Goal: Transaction & Acquisition: Purchase product/service

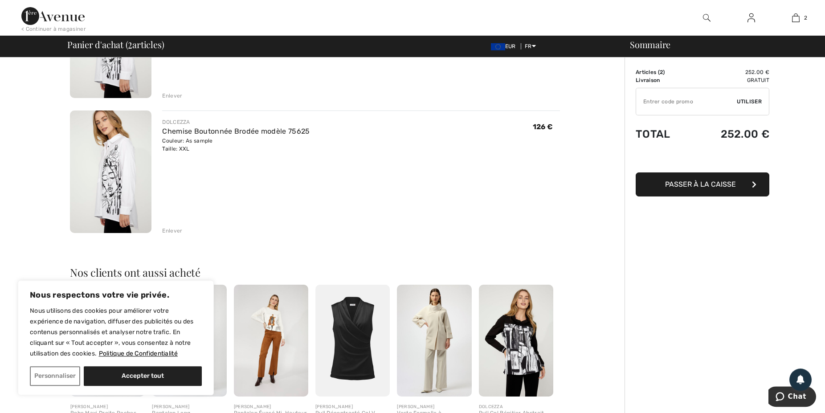
scroll to position [136, 0]
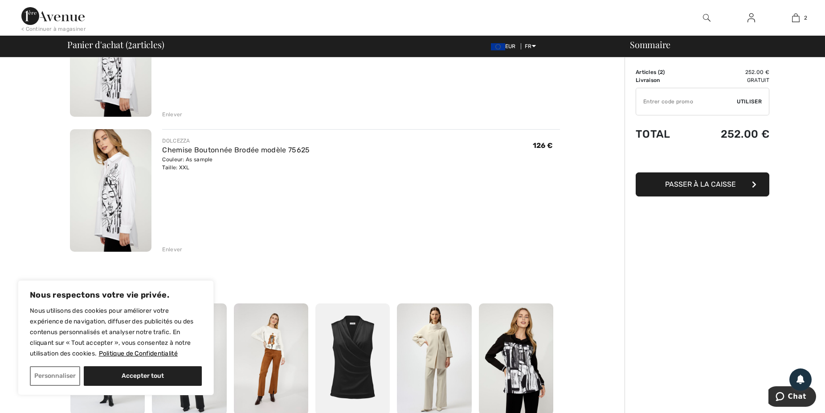
click at [172, 248] on div "Enlever" at bounding box center [172, 249] width 20 height 8
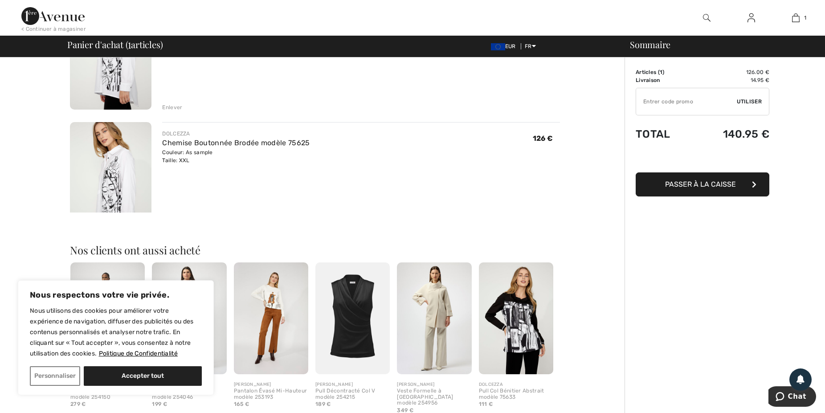
scroll to position [129, 0]
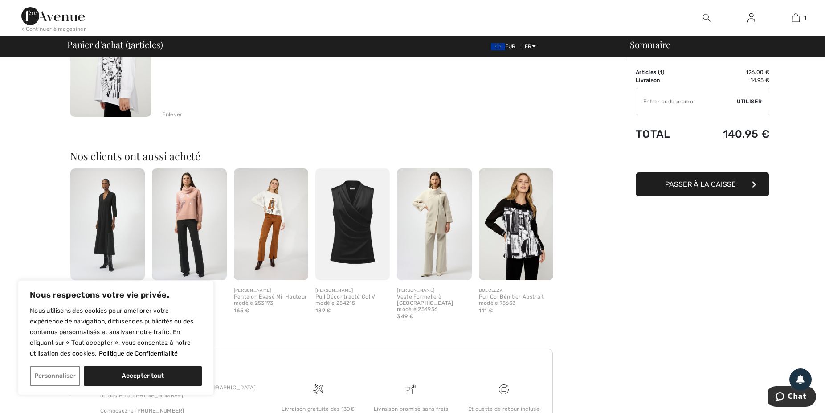
click at [522, 221] on img at bounding box center [516, 224] width 74 height 112
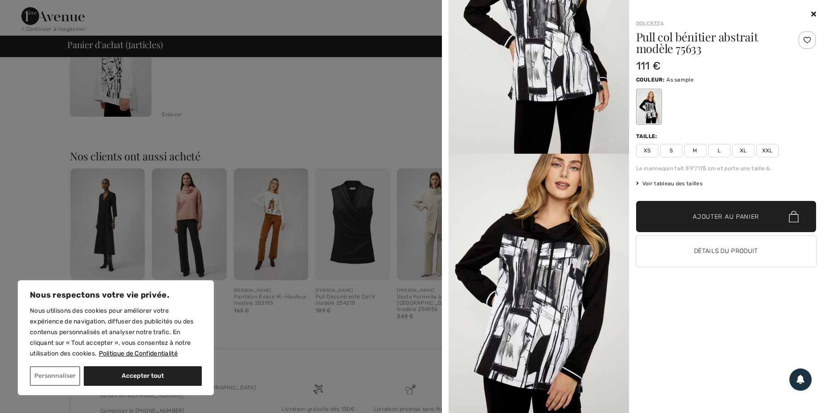
scroll to position [0, 0]
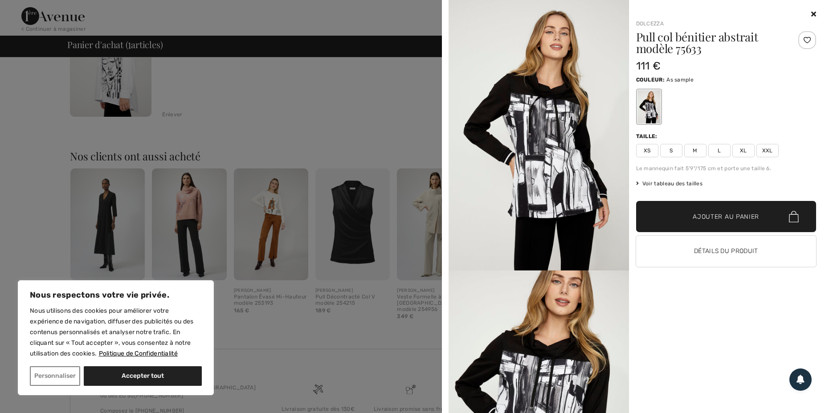
click at [401, 91] on div at bounding box center [412, 206] width 825 height 413
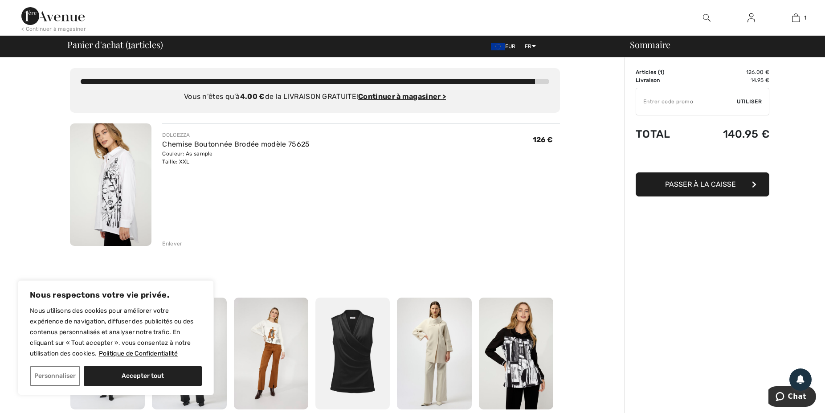
click at [753, 21] on img at bounding box center [751, 17] width 8 height 11
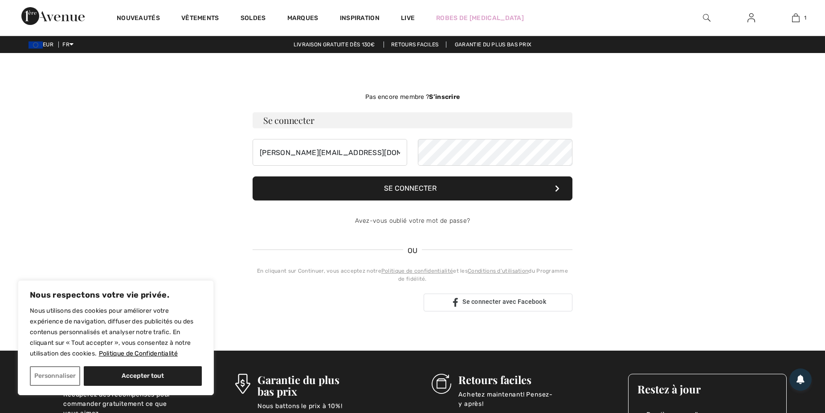
click at [498, 190] on button "Se connecter" at bounding box center [413, 188] width 320 height 24
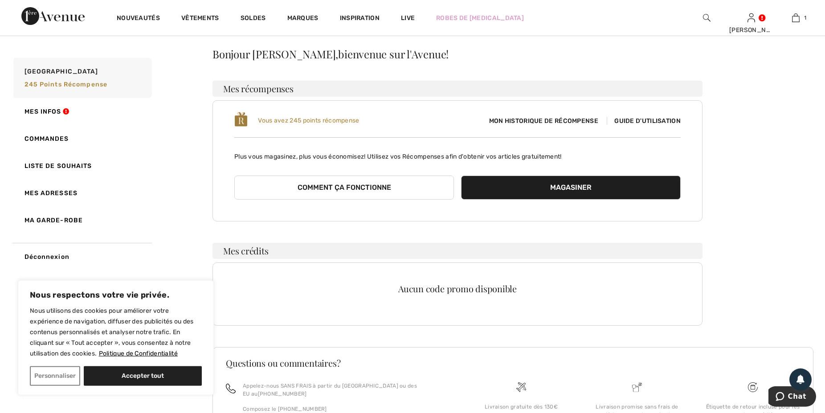
scroll to position [45, 0]
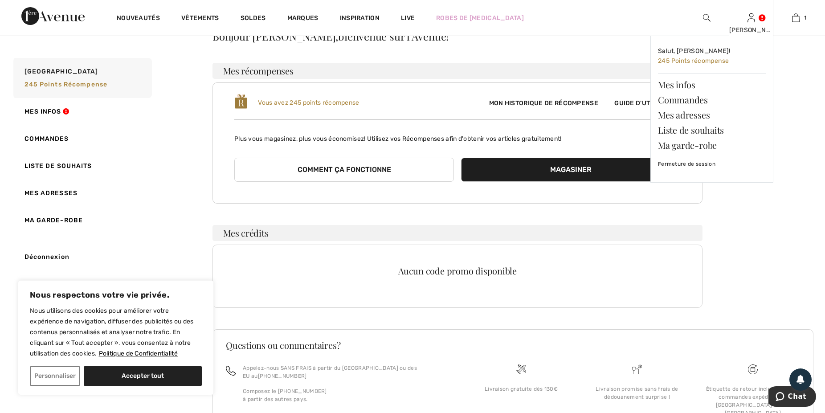
click at [755, 20] on link at bounding box center [751, 17] width 8 height 8
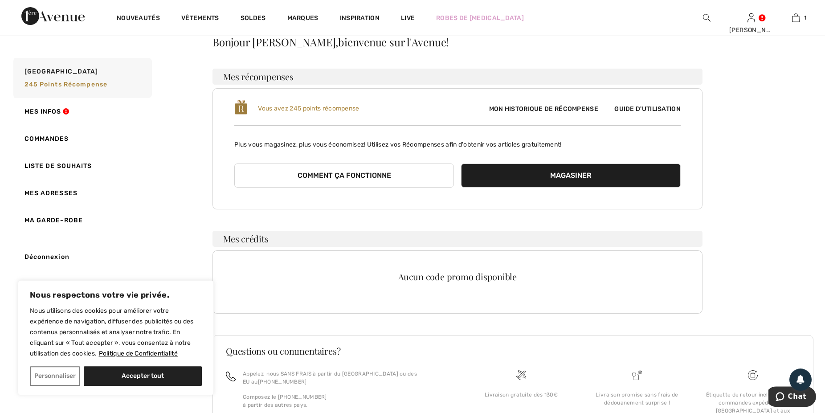
scroll to position [19, 0]
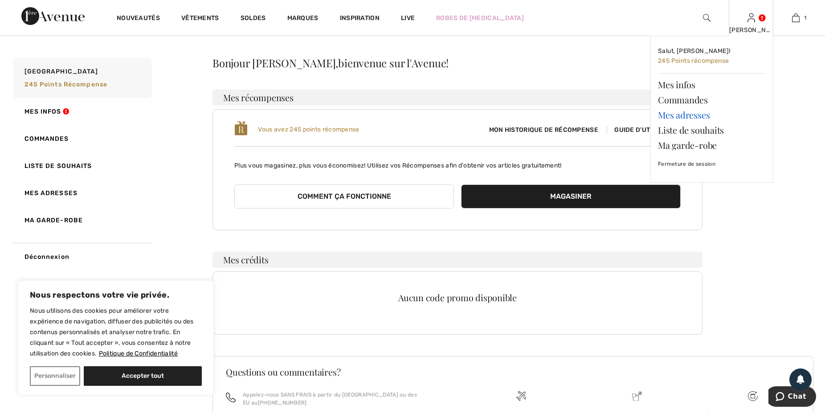
click at [681, 115] on link "Mes adresses" at bounding box center [712, 114] width 108 height 15
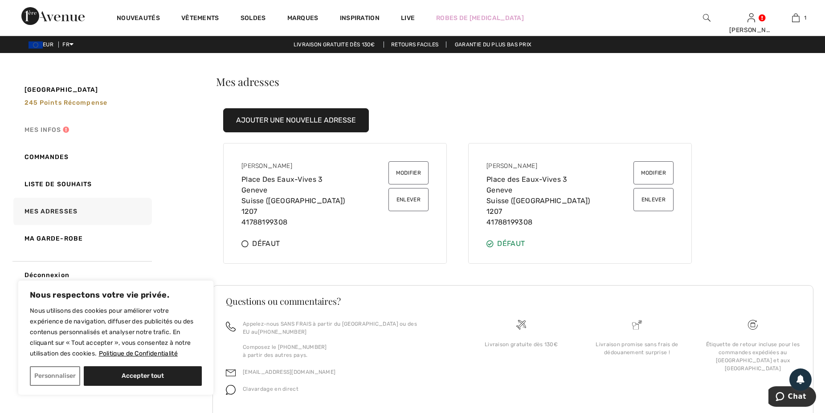
click at [37, 129] on link "Mes infos" at bounding box center [82, 129] width 140 height 27
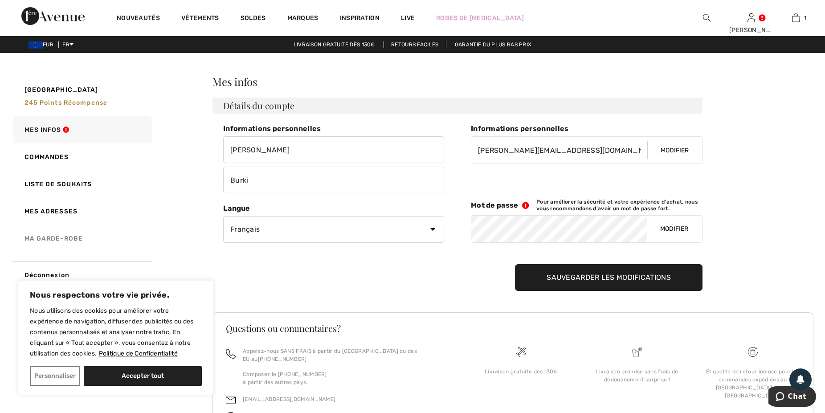
click at [62, 237] on link "Ma garde-robe" at bounding box center [82, 238] width 140 height 27
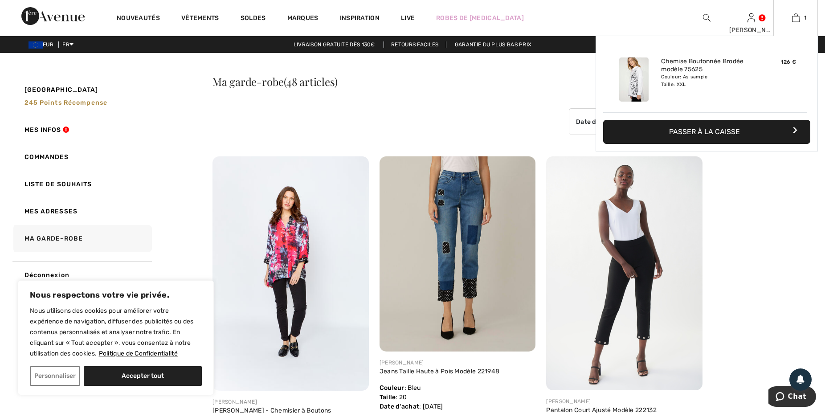
click at [664, 83] on div "Couleur: As sample Taille: XXL" at bounding box center [705, 80] width 88 height 14
click at [642, 82] on img at bounding box center [633, 79] width 29 height 44
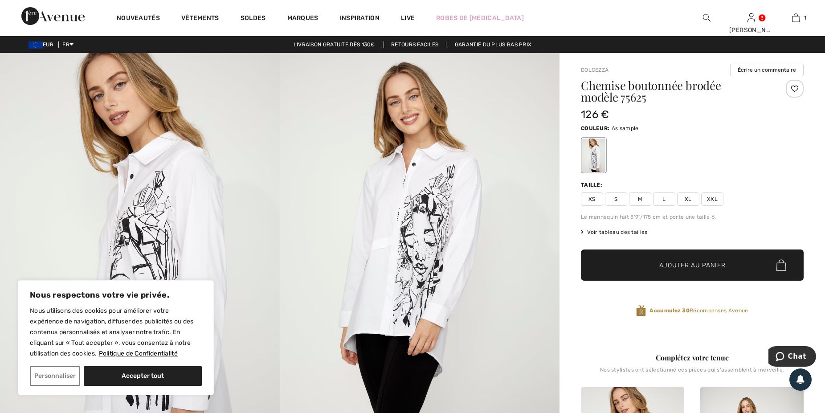
click at [417, 265] on img at bounding box center [420, 262] width 280 height 419
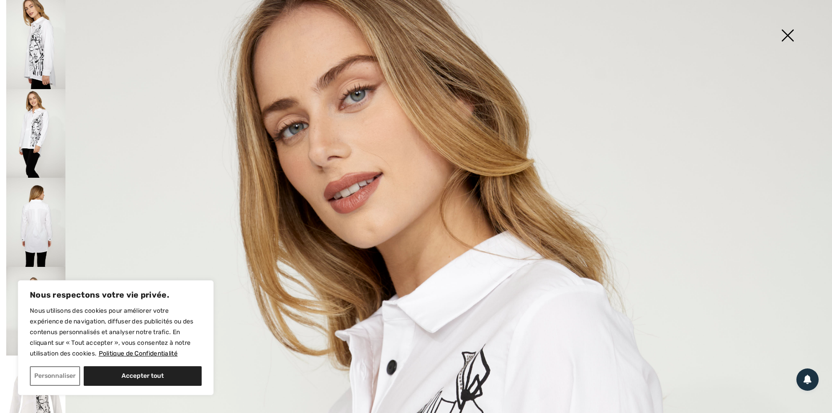
click at [782, 36] on img at bounding box center [788, 36] width 45 height 46
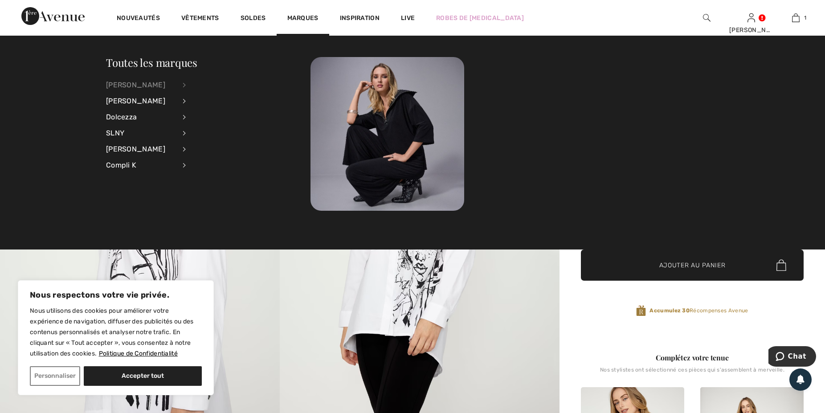
click at [151, 83] on div "[PERSON_NAME]" at bounding box center [141, 85] width 70 height 16
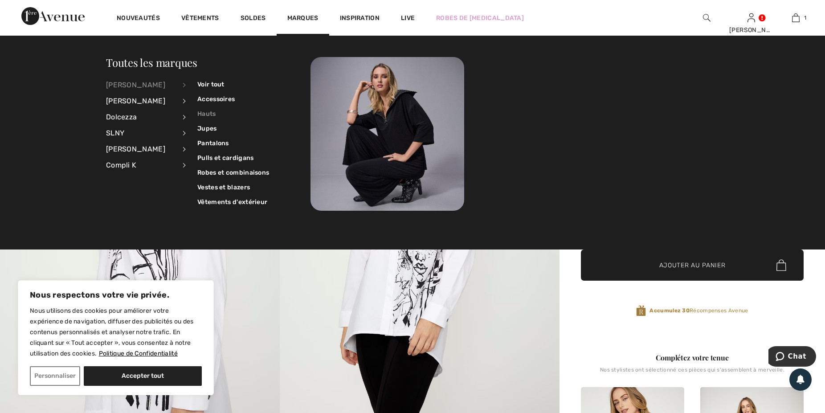
click at [208, 110] on link "Hauts" at bounding box center [233, 113] width 72 height 15
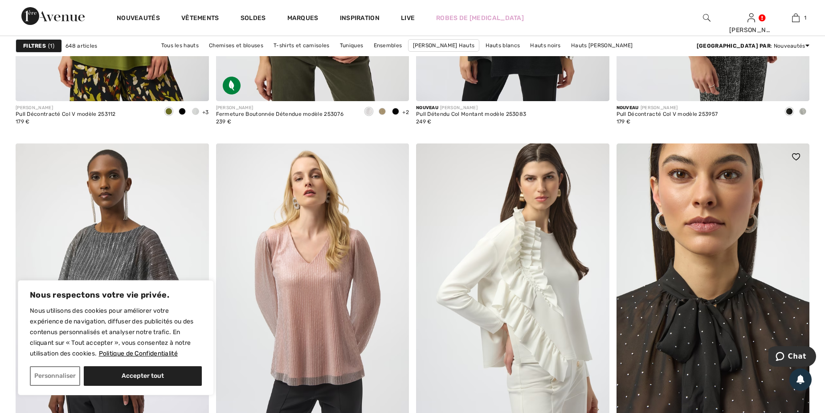
scroll to position [4860, 0]
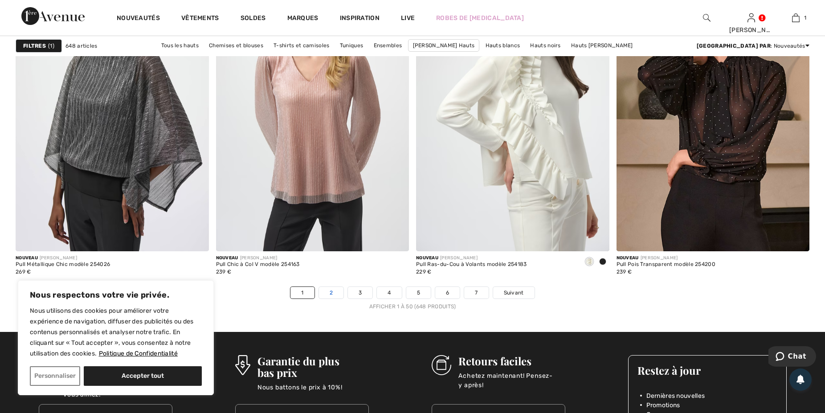
click at [333, 294] on link "2" at bounding box center [331, 293] width 24 height 12
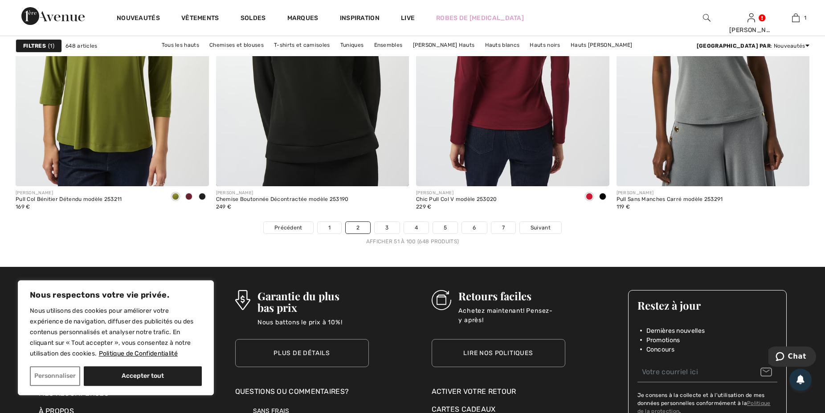
scroll to position [4951, 0]
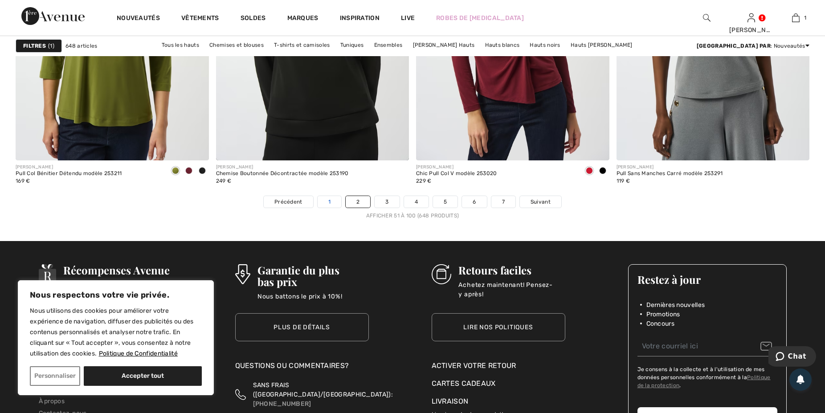
click at [330, 201] on link "1" at bounding box center [330, 202] width 24 height 12
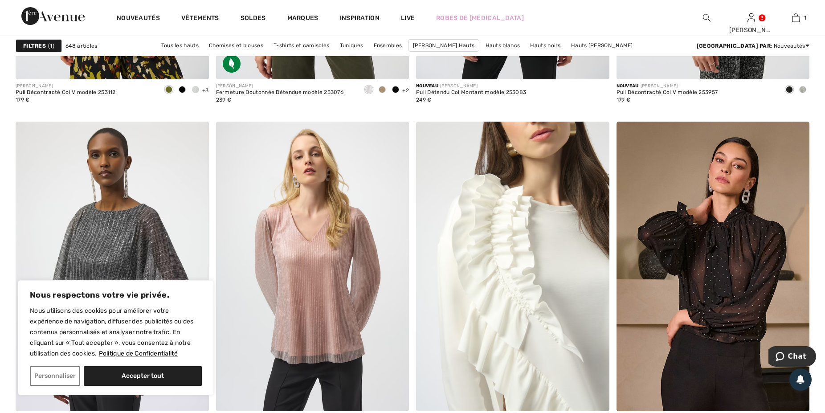
scroll to position [4769, 0]
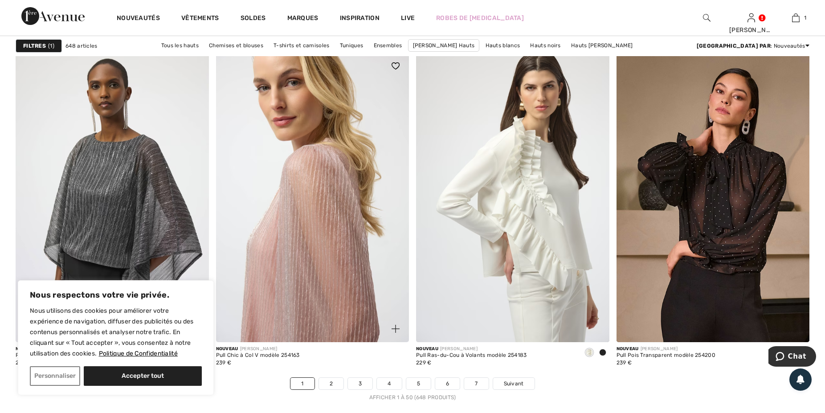
click at [316, 259] on img at bounding box center [312, 197] width 193 height 289
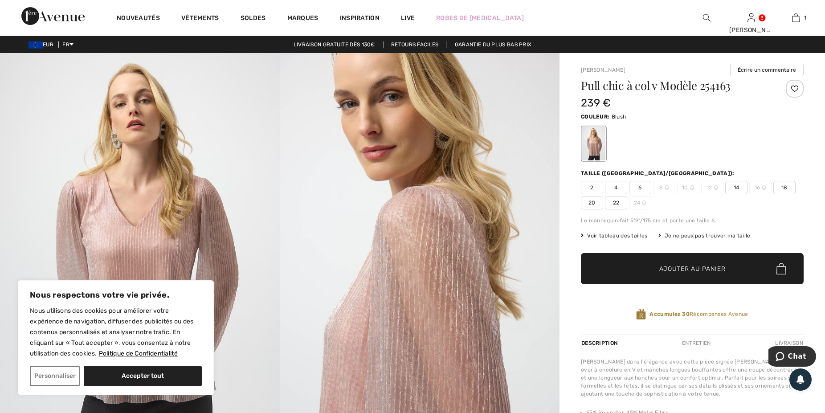
click at [613, 203] on span "22" at bounding box center [616, 202] width 22 height 13
click at [644, 265] on span "✔ Ajouté au panier Ajouter au panier" at bounding box center [692, 268] width 223 height 31
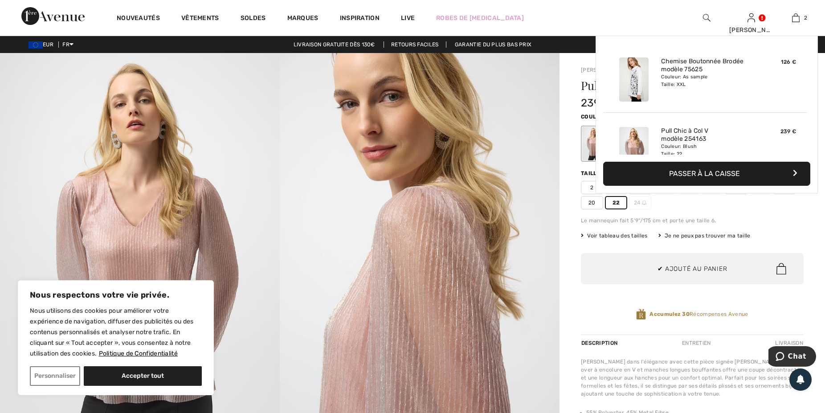
scroll to position [28, 0]
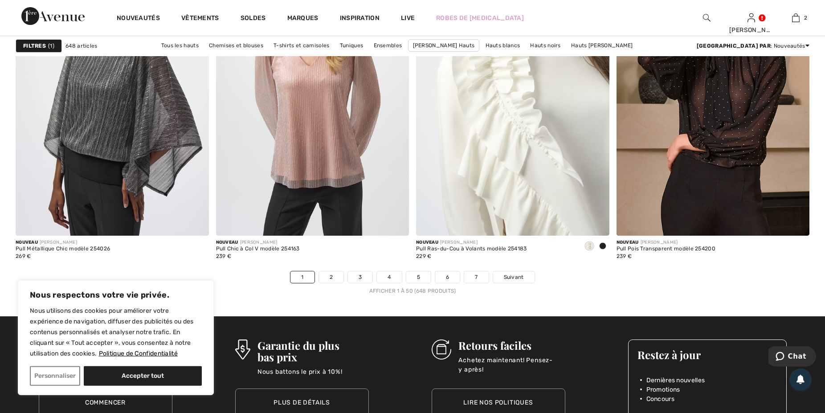
scroll to position [4951, 0]
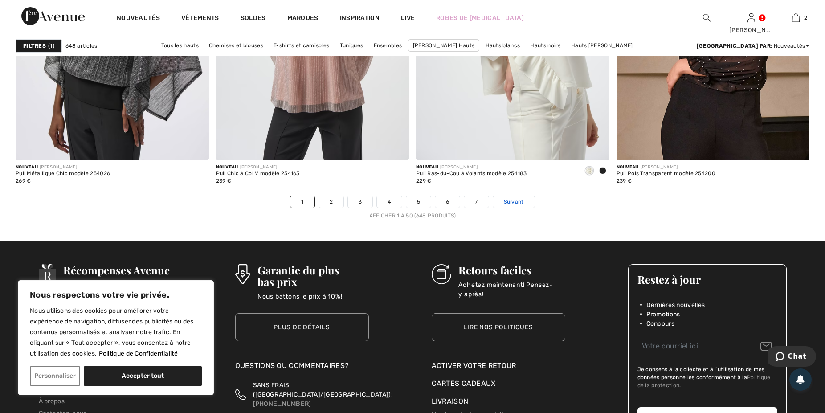
click at [523, 201] on span "Suivant" at bounding box center [514, 202] width 20 height 8
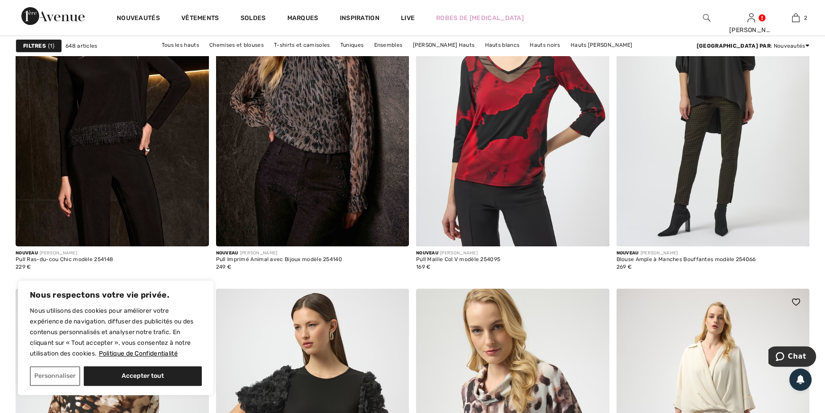
scroll to position [2044, 0]
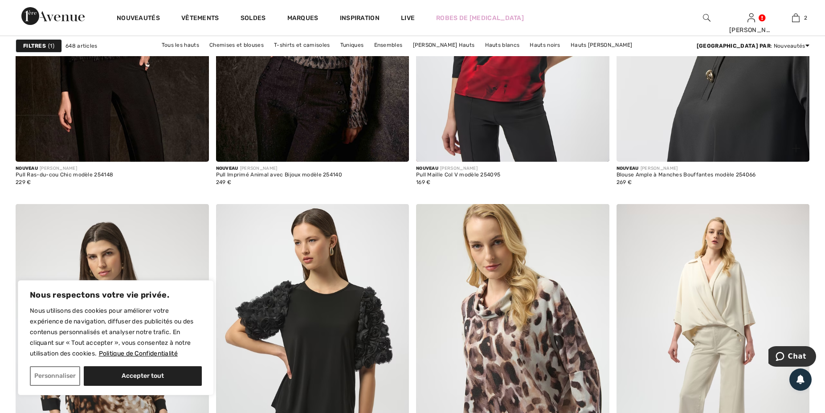
click at [750, 132] on img at bounding box center [712, 16] width 193 height 289
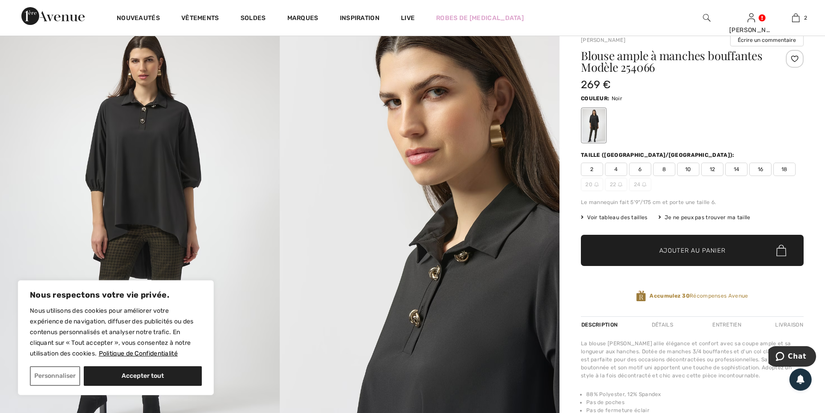
scroll to position [45, 0]
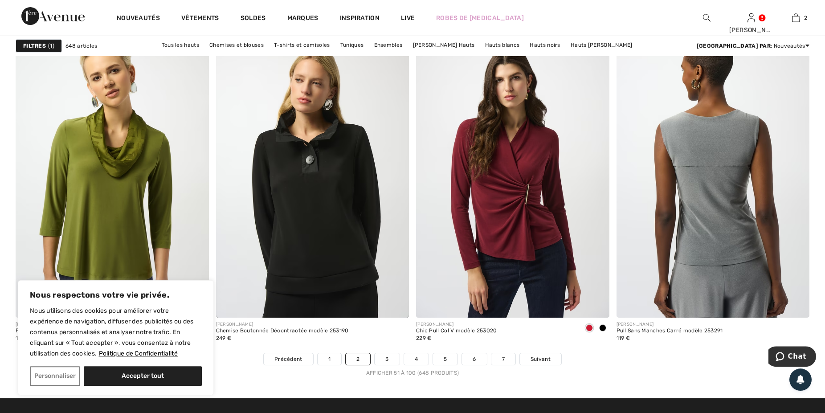
scroll to position [4906, 0]
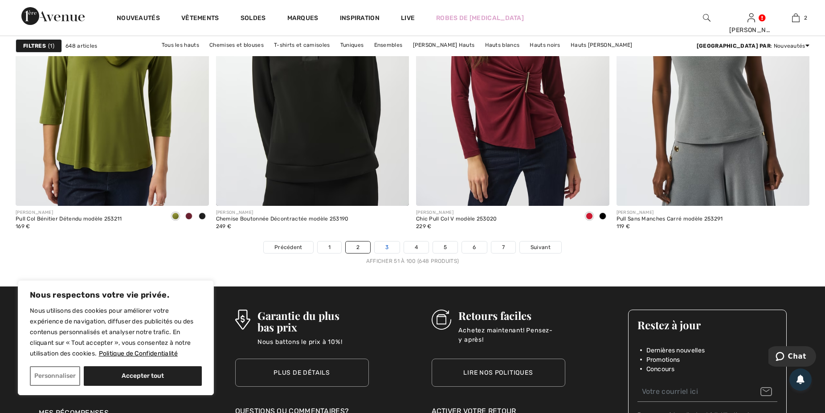
click at [382, 252] on link "3" at bounding box center [387, 247] width 24 height 12
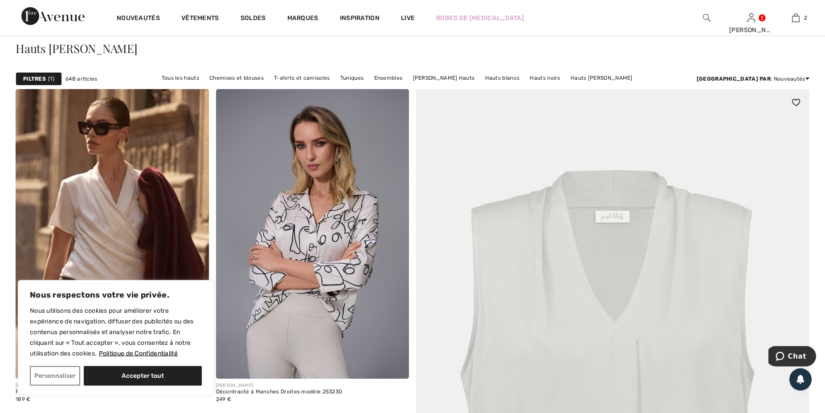
scroll to position [136, 0]
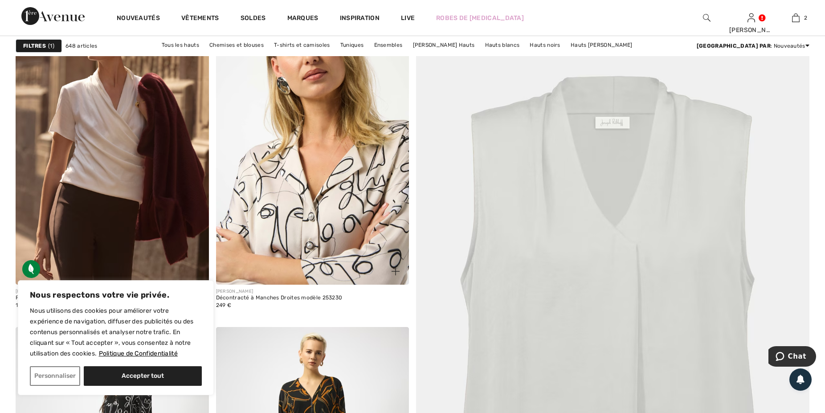
click at [319, 234] on img at bounding box center [312, 139] width 193 height 289
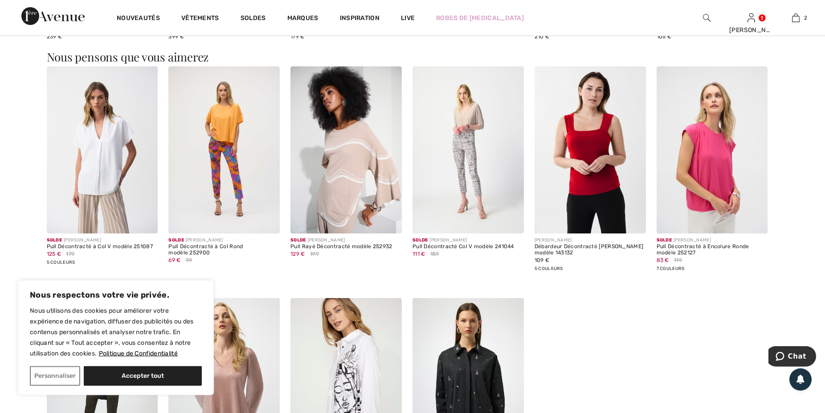
scroll to position [1226, 0]
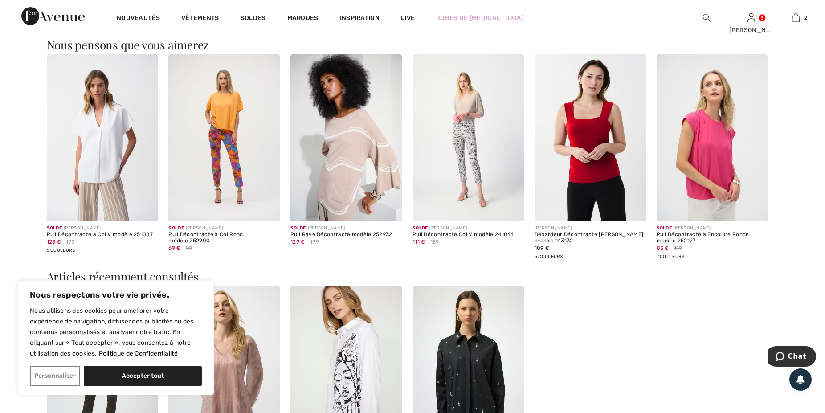
click at [101, 159] on img at bounding box center [102, 137] width 111 height 167
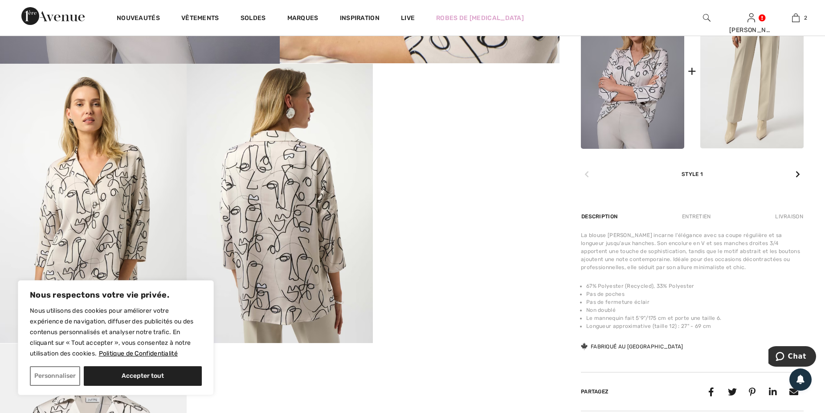
scroll to position [454, 0]
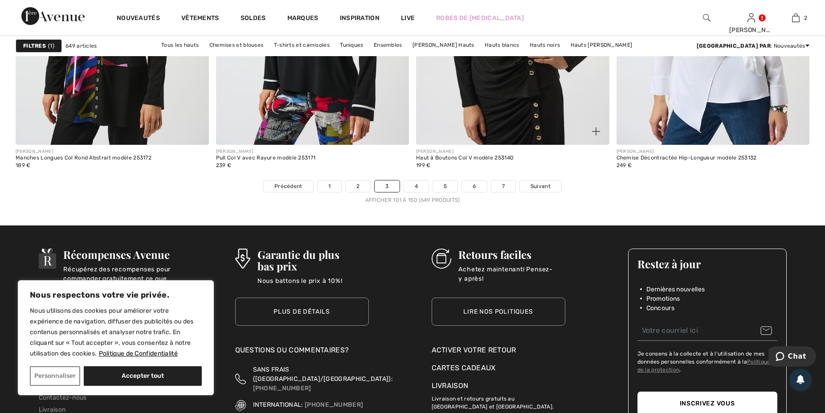
scroll to position [4860, 0]
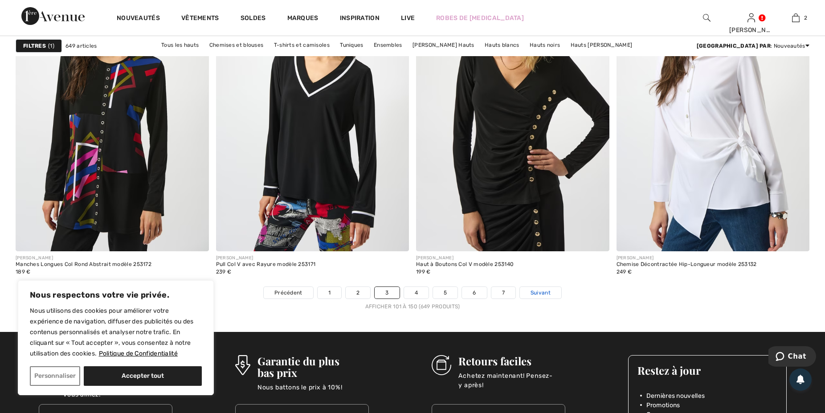
click at [539, 290] on span "Suivant" at bounding box center [540, 293] width 20 height 8
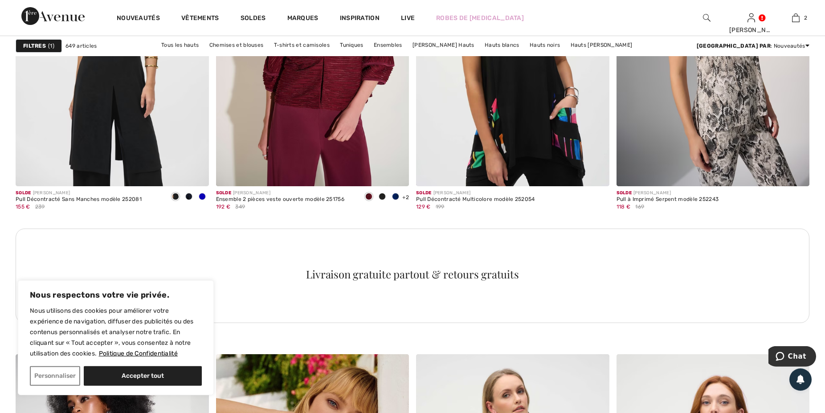
scroll to position [3816, 0]
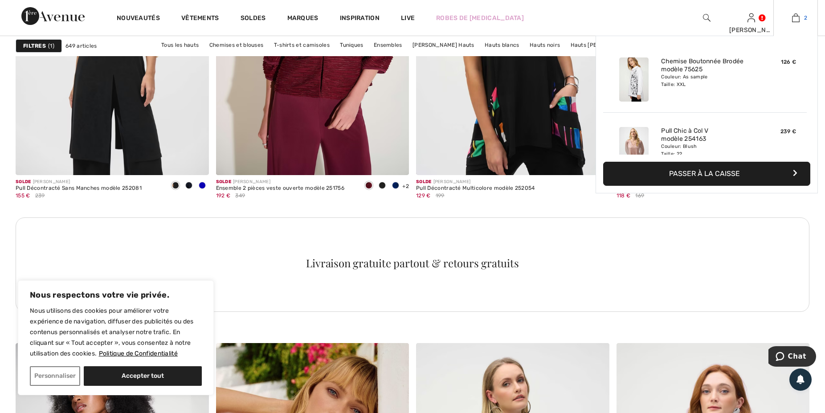
click at [793, 18] on img at bounding box center [796, 17] width 8 height 11
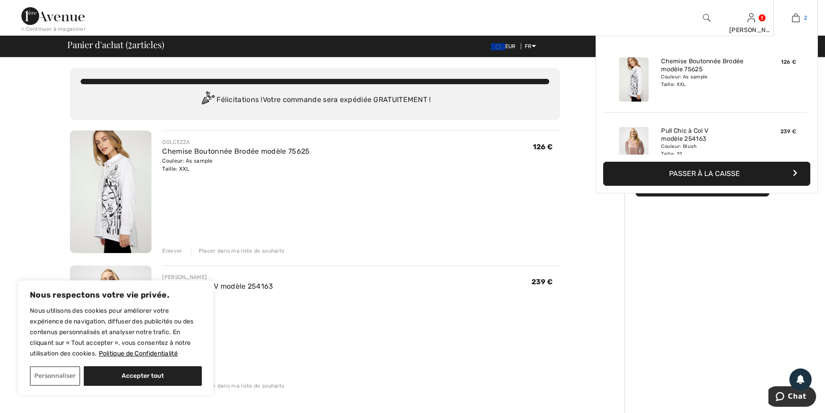
click at [798, 20] on img at bounding box center [796, 17] width 8 height 11
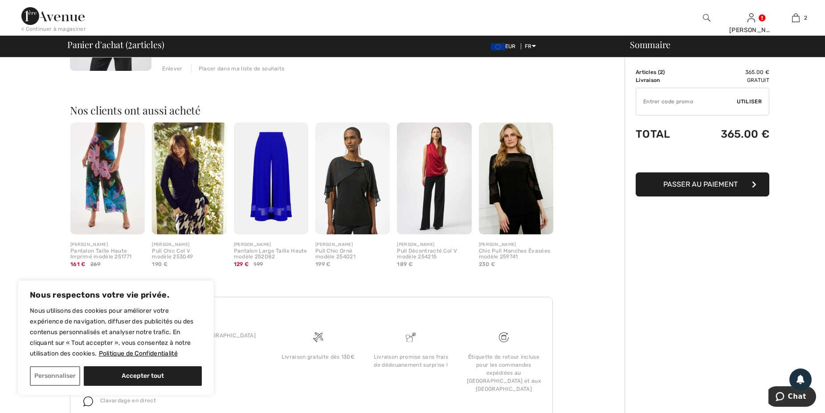
scroll to position [318, 0]
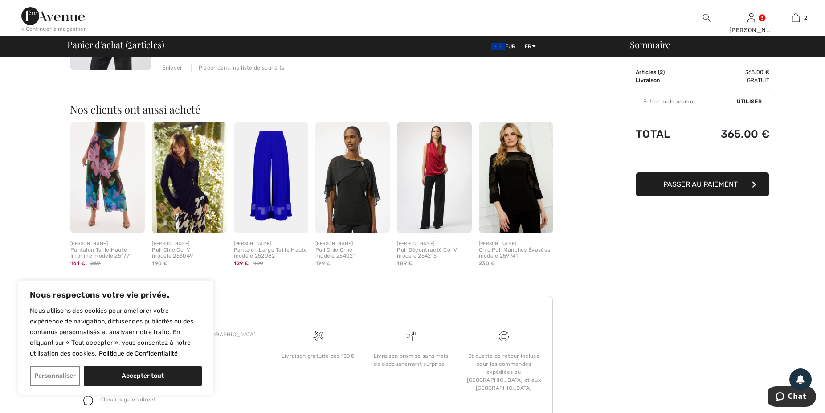
click at [98, 176] on img at bounding box center [107, 178] width 74 height 112
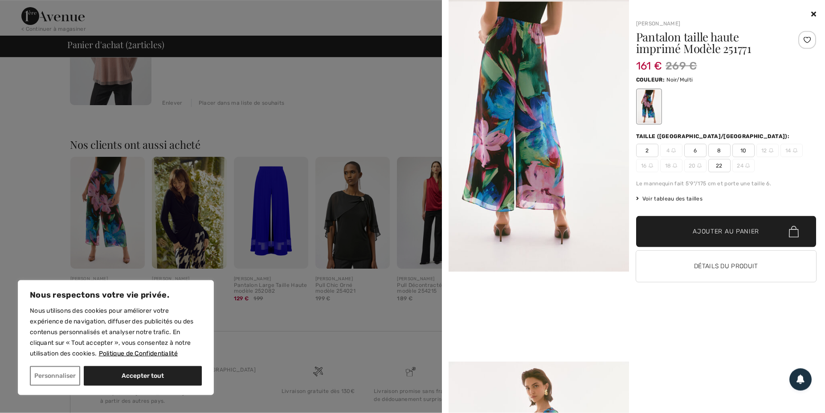
scroll to position [175, 0]
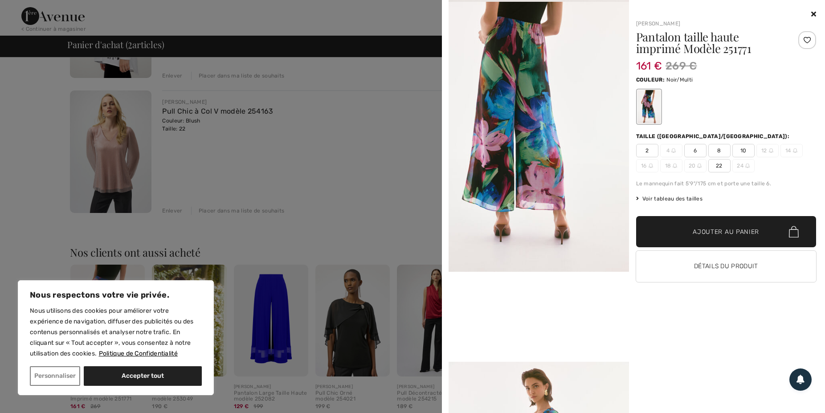
click at [813, 14] on icon at bounding box center [813, 13] width 5 height 7
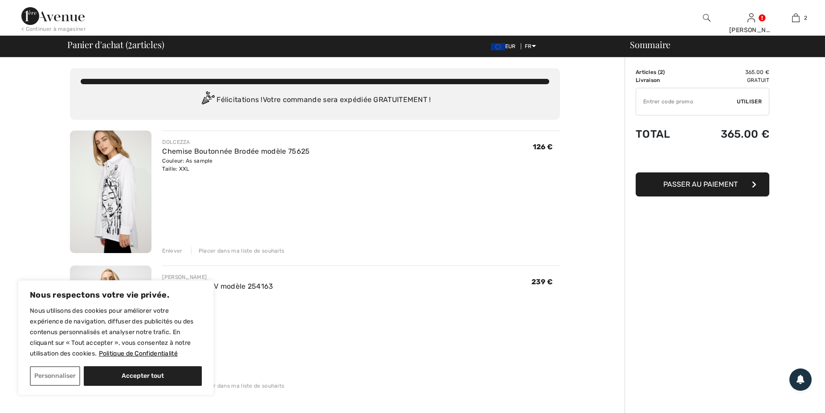
scroll to position [0, 0]
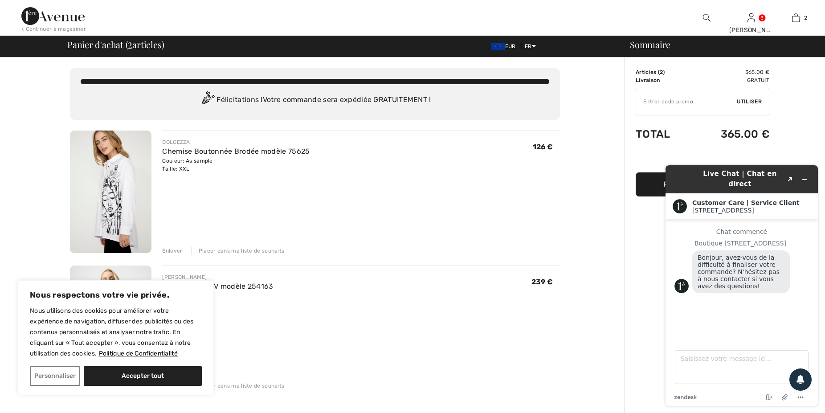
click at [172, 253] on div "Enlever" at bounding box center [172, 251] width 20 height 8
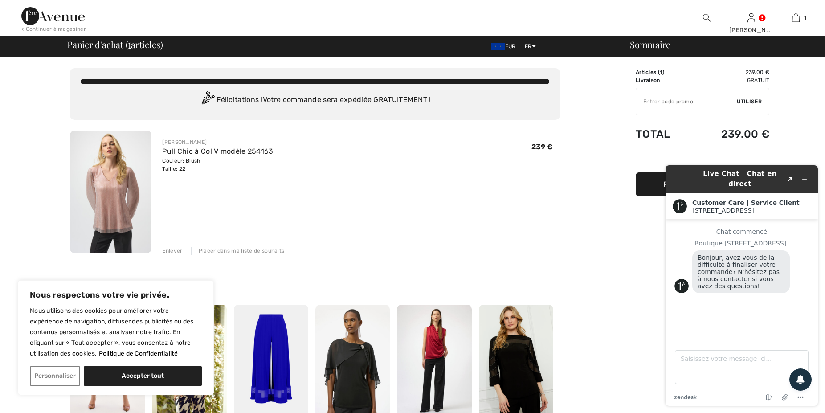
click at [549, 243] on div "[PERSON_NAME] Pull Chic à Col V modèle 254163 Couleur: Blush Taille: 22 Vente f…" at bounding box center [361, 192] width 398 height 124
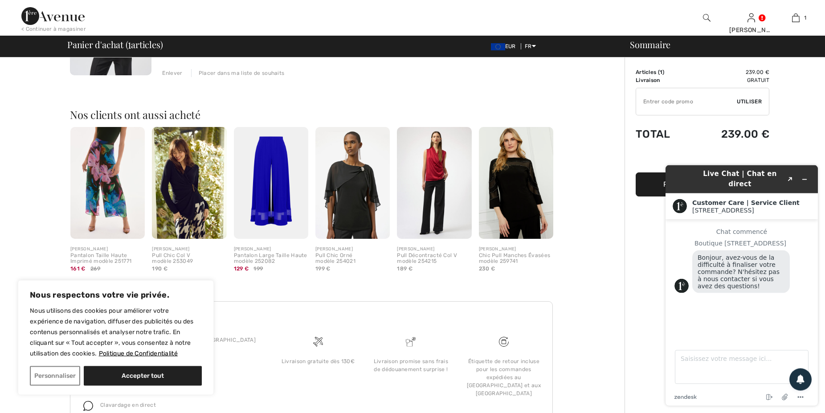
scroll to position [222, 0]
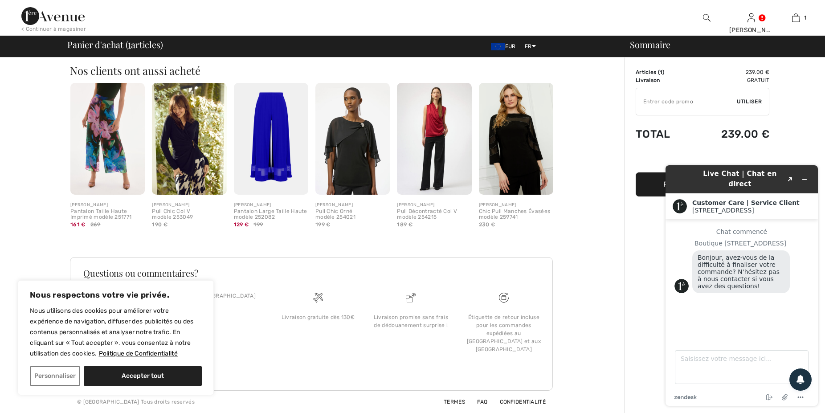
click at [654, 185] on button "Passer au paiement" at bounding box center [702, 184] width 134 height 24
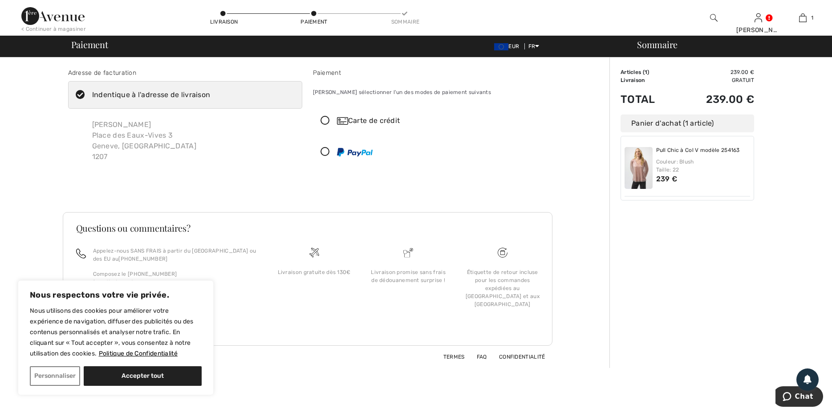
click at [326, 119] on icon at bounding box center [326, 120] width 24 height 9
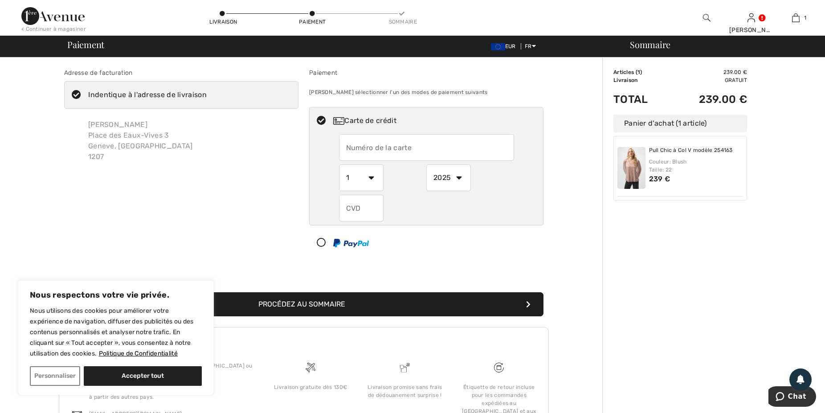
click at [369, 151] on input "text" at bounding box center [426, 147] width 175 height 27
type input "[CREDIT_CARD_NUMBER]"
click at [339, 164] on select "1 2 3 4 5 6 7 8 9 10 11 12" at bounding box center [361, 177] width 45 height 27
click option "1" at bounding box center [0, 0] width 0 height 0
click at [426, 164] on select "2025 2026 2027 2028 2029 2030 2031 2032 2033 2034 2035" at bounding box center [448, 177] width 45 height 27
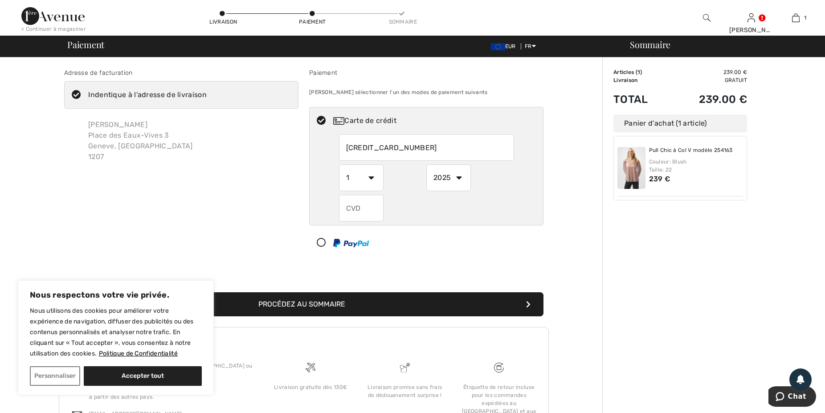
select select "2029"
click option "2029" at bounding box center [0, 0] width 0 height 0
click at [352, 212] on input "text" at bounding box center [361, 208] width 45 height 27
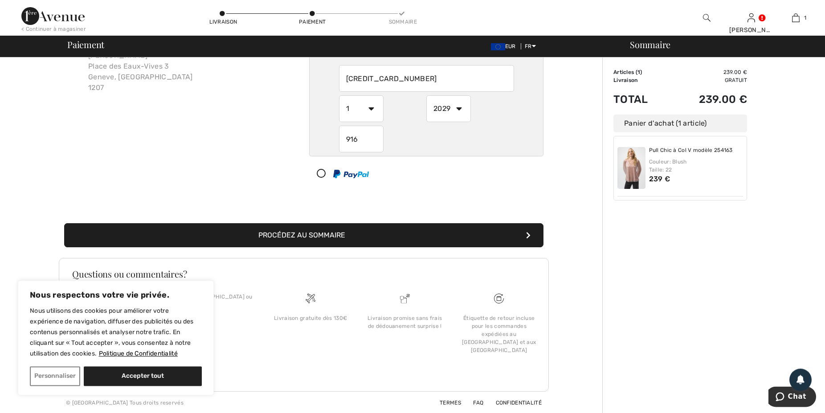
scroll to position [70, 0]
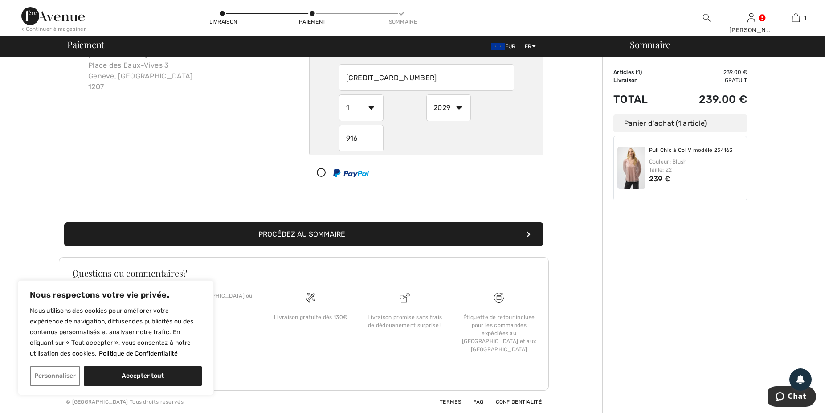
type input "916"
click at [467, 237] on button "Procédez au sommaire" at bounding box center [303, 234] width 479 height 24
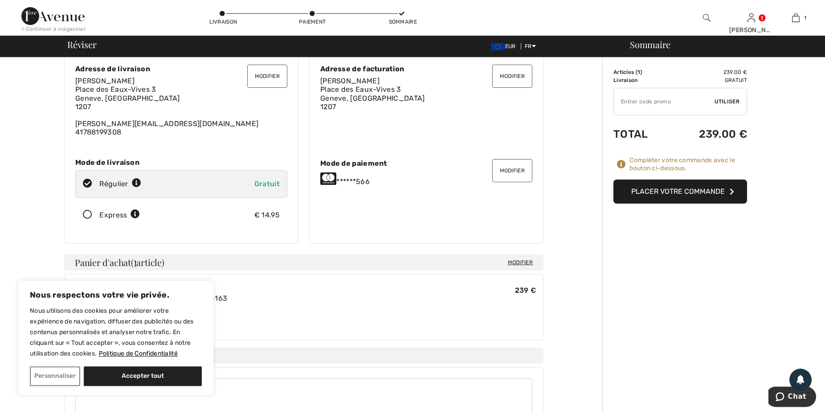
scroll to position [45, 0]
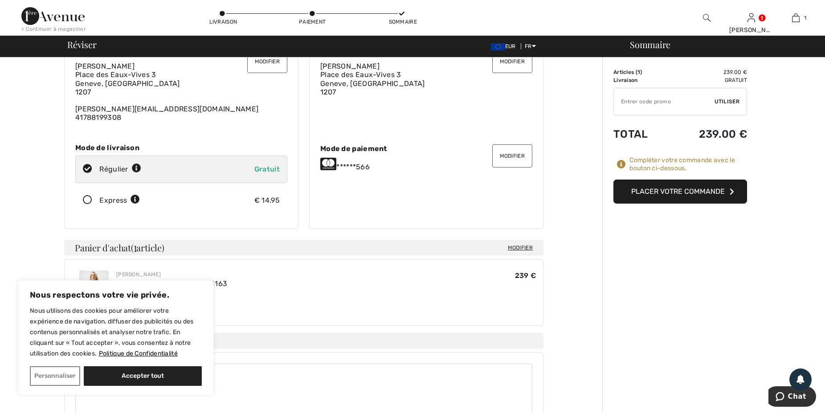
click at [702, 191] on button "Placer votre commande" at bounding box center [680, 191] width 134 height 24
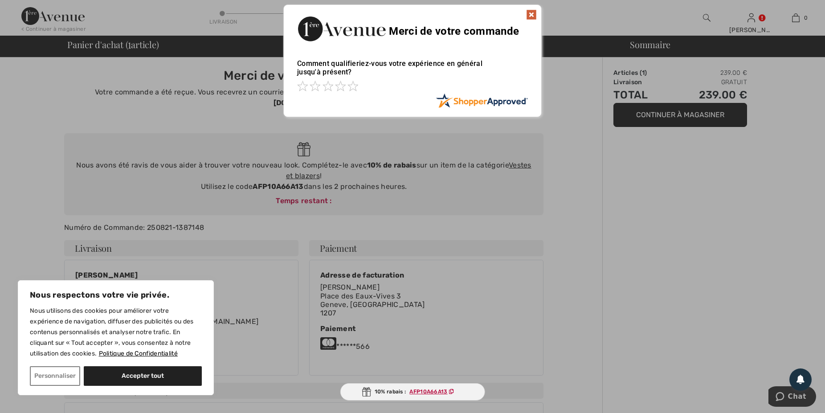
click at [750, 25] on div "Sorry! Something went wrong. Close Merci de votre commande Comment qualifieriez…" at bounding box center [412, 61] width 825 height 122
click at [529, 15] on img at bounding box center [531, 14] width 11 height 11
